Goal: Task Accomplishment & Management: Use online tool/utility

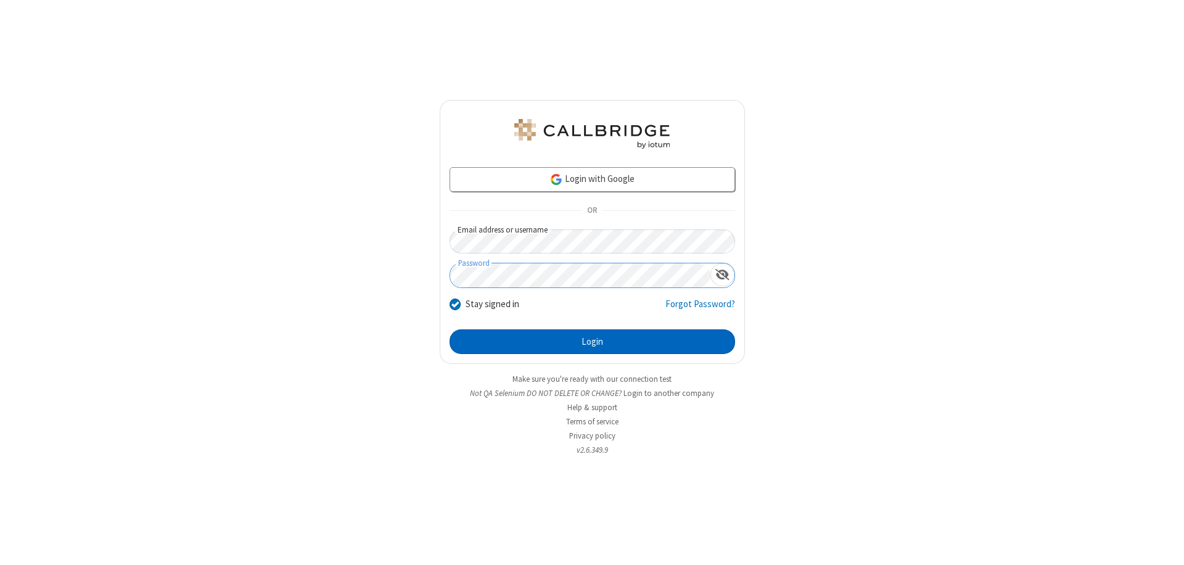
click at [592, 342] on button "Login" at bounding box center [593, 341] width 286 height 25
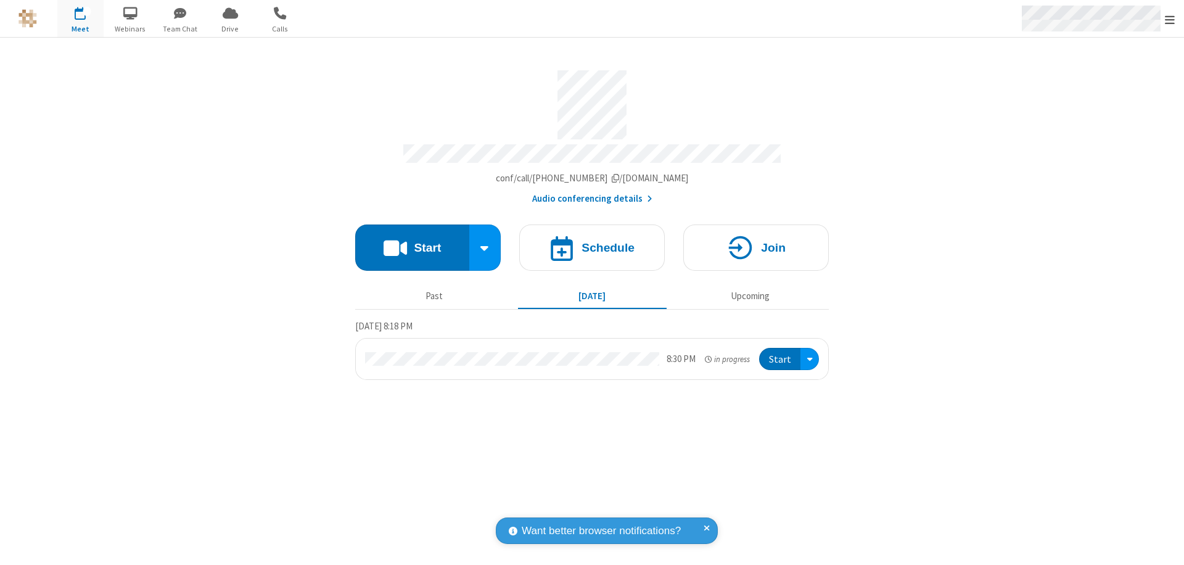
click at [1170, 19] on span "Open menu" at bounding box center [1170, 20] width 10 height 12
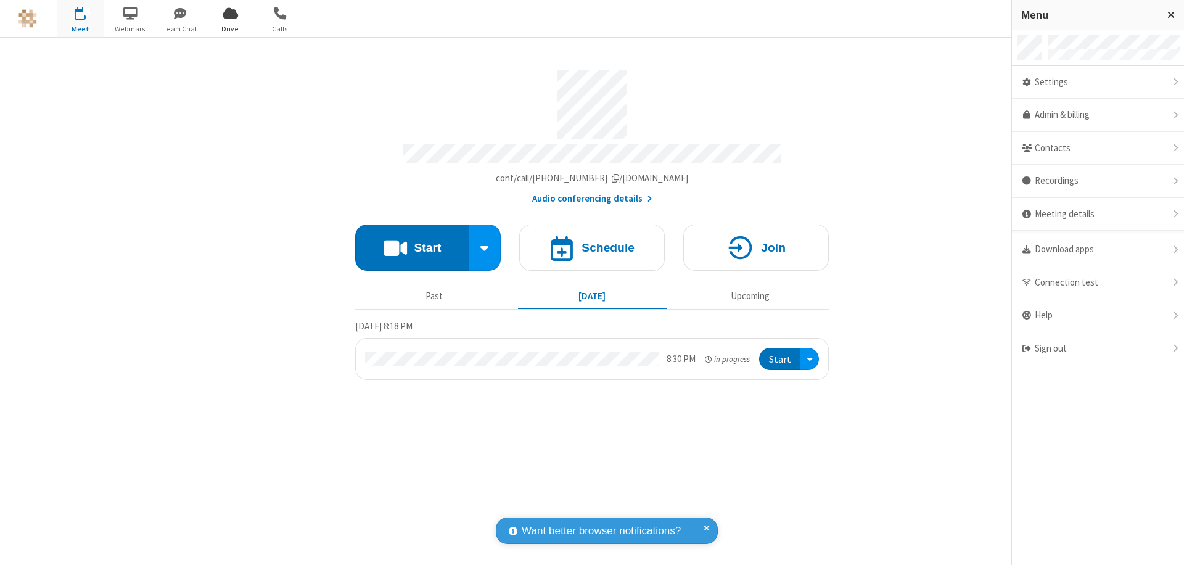
click at [230, 28] on span "Drive" at bounding box center [230, 28] width 46 height 11
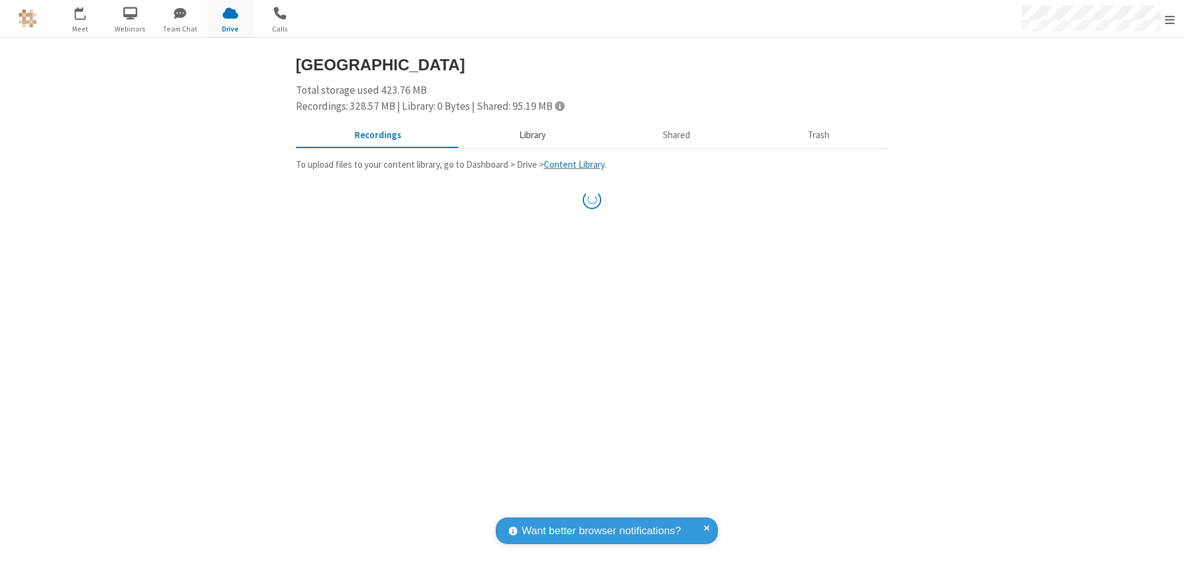
click at [530, 135] on button "Library" at bounding box center [532, 135] width 144 height 23
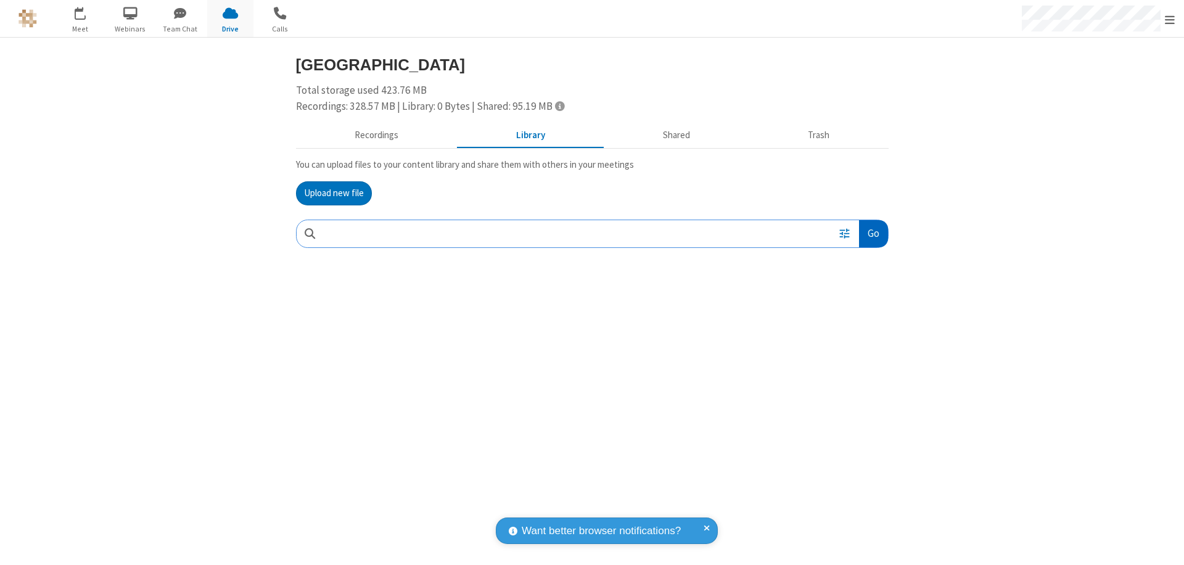
click at [873, 233] on button "Go" at bounding box center [873, 234] width 28 height 28
click at [334, 193] on button "Upload new file" at bounding box center [334, 193] width 76 height 25
